Goal: Task Accomplishment & Management: Manage account settings

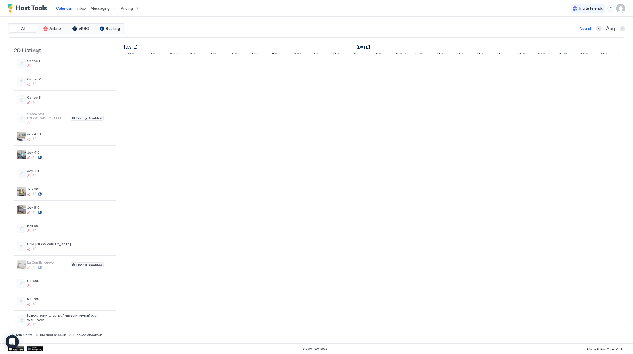
scroll to position [0, 308]
click at [123, 8] on span "Pricing" at bounding box center [127, 8] width 12 height 5
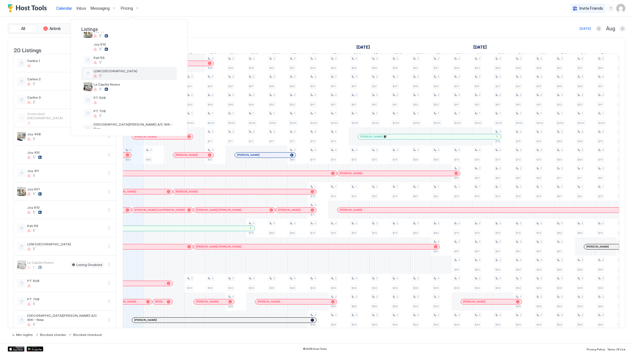
scroll to position [111, 0]
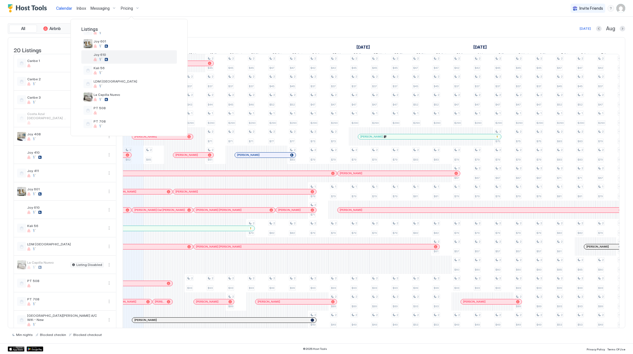
click at [122, 57] on div "Joy 610" at bounding box center [134, 56] width 81 height 9
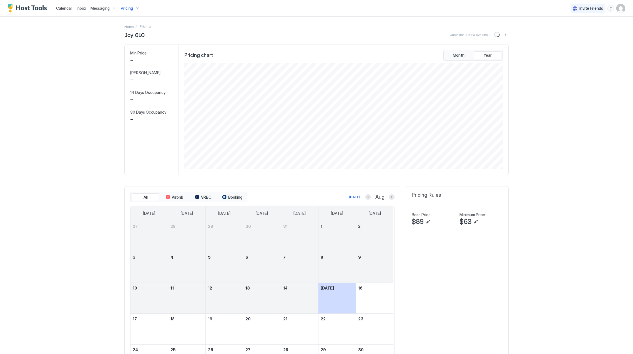
scroll to position [107, 319]
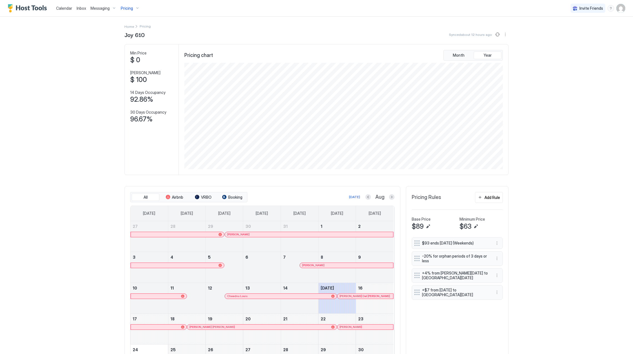
click at [341, 298] on div at bounding box center [343, 296] width 4 height 4
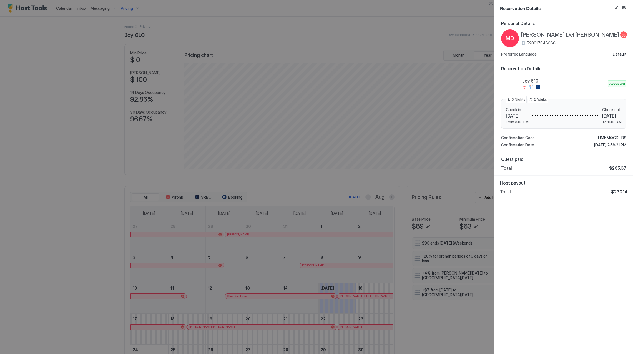
click at [121, 7] on div at bounding box center [316, 177] width 633 height 354
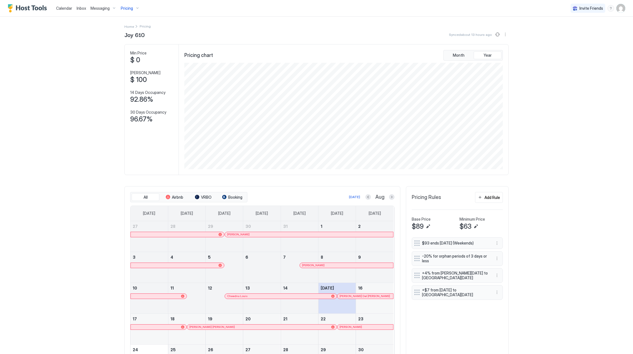
drag, startPoint x: 219, startPoint y: 44, endPoint x: 224, endPoint y: 43, distance: 5.1
click at [224, 43] on div "Joy 610 Synced about 13 hours ago Min Price $ 0 Max Price $ 100 14 Days Occupan…" at bounding box center [316, 223] width 384 height 387
click at [125, 8] on span "Pricing" at bounding box center [127, 8] width 12 height 5
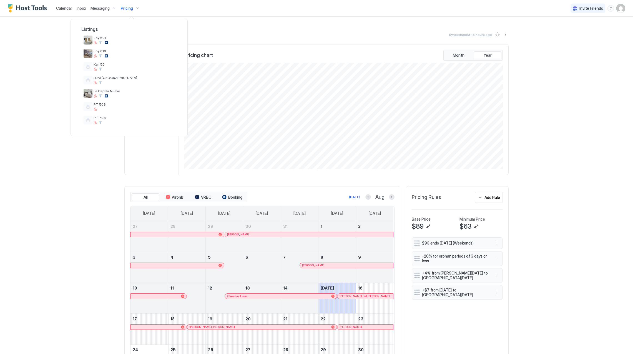
scroll to position [198, 0]
click at [140, 121] on div at bounding box center [134, 122] width 81 height 3
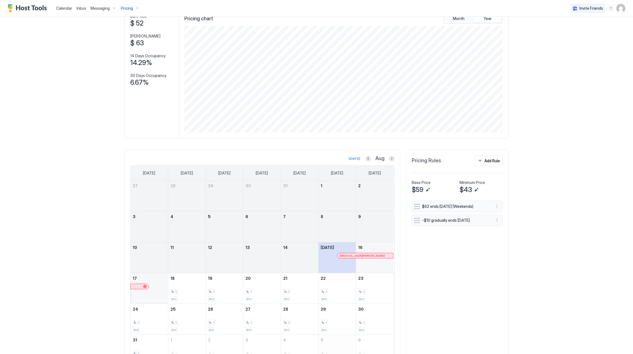
scroll to position [71, 0]
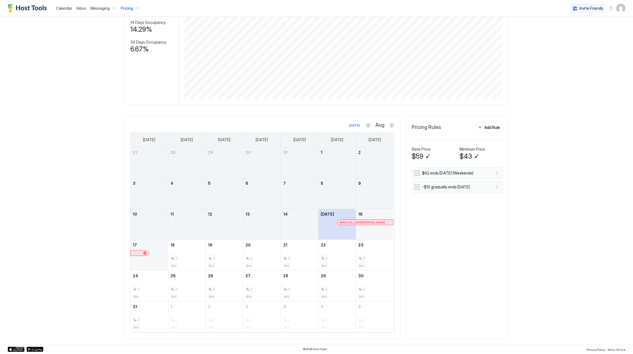
click at [353, 223] on div at bounding box center [355, 222] width 4 height 4
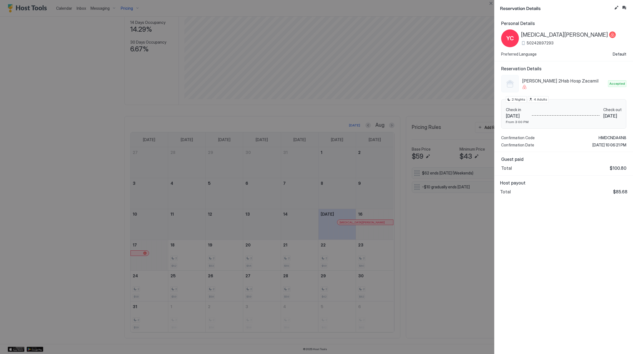
click at [541, 33] on span "[MEDICAL_DATA][PERSON_NAME]" at bounding box center [564, 34] width 87 height 7
click at [549, 36] on span "[MEDICAL_DATA][PERSON_NAME]" at bounding box center [564, 34] width 87 height 7
click at [608, 135] on div "[PERSON_NAME] 2Hab Hosp Zacamil Accepted Check in [DATE] From 3:00 PM Check out…" at bounding box center [563, 111] width 125 height 73
click at [608, 137] on span "HMDCNDA4N8" at bounding box center [612, 137] width 28 height 5
drag, startPoint x: 296, startPoint y: 203, endPoint x: 307, endPoint y: 200, distance: 11.5
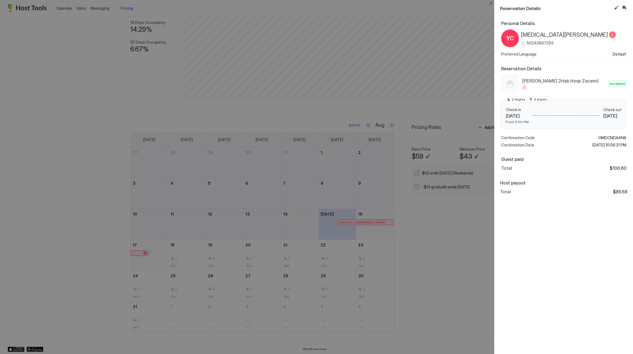
click at [297, 203] on div at bounding box center [316, 177] width 633 height 354
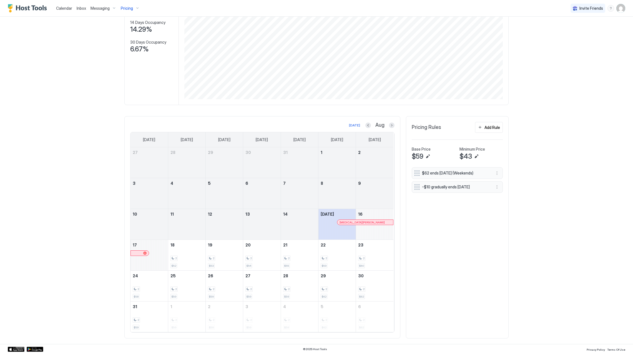
click at [358, 220] on div at bounding box center [360, 222] width 4 height 4
click at [341, 221] on div at bounding box center [343, 222] width 4 height 4
